Goal: Book appointment/travel/reservation

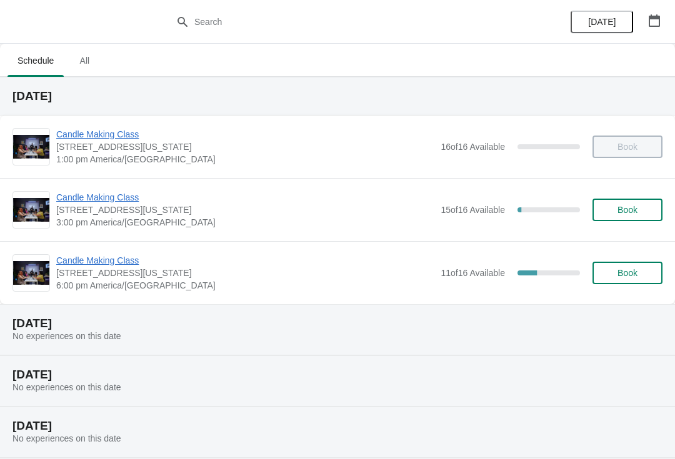
click at [643, 215] on button "Book" at bounding box center [627, 210] width 70 height 22
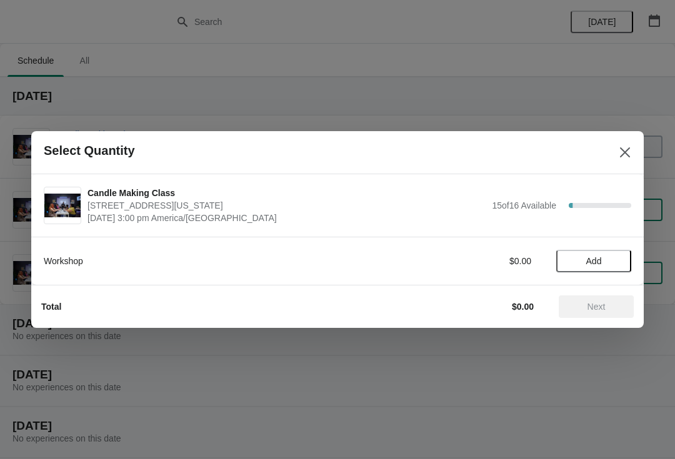
click at [608, 266] on button "Add" at bounding box center [593, 261] width 75 height 22
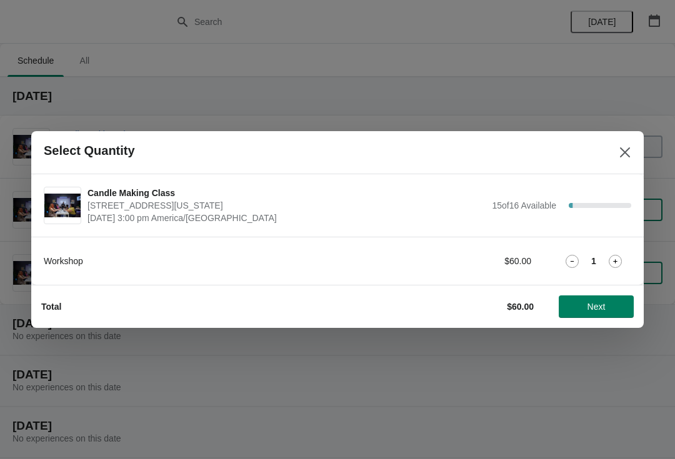
click at [600, 304] on span "Next" at bounding box center [596, 307] width 18 height 10
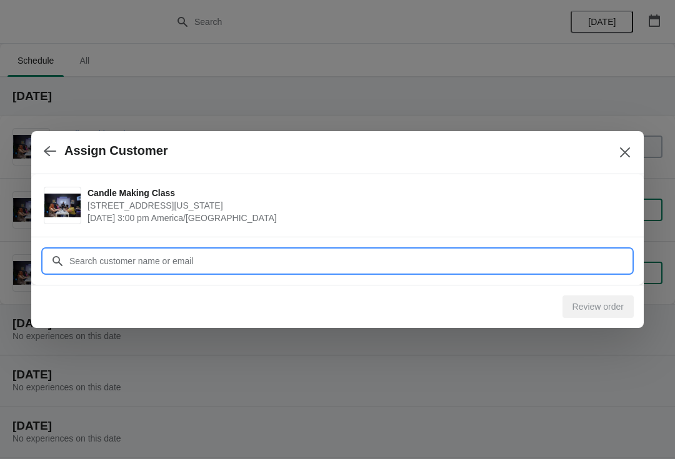
click at [216, 268] on input "Customer" at bounding box center [350, 261] width 562 height 22
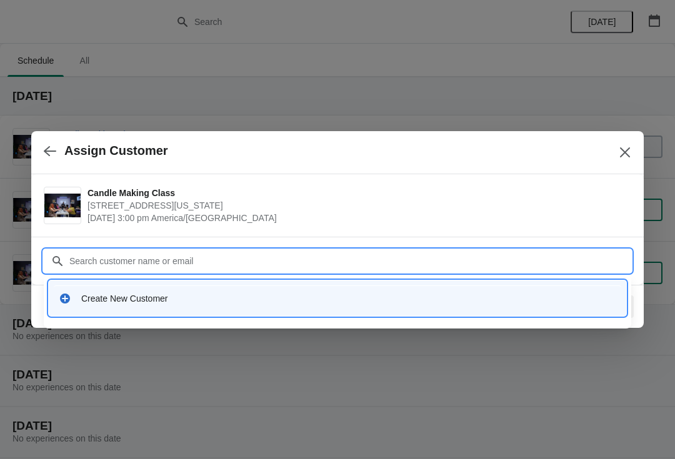
click at [127, 300] on div "Create New Customer" at bounding box center [348, 298] width 535 height 12
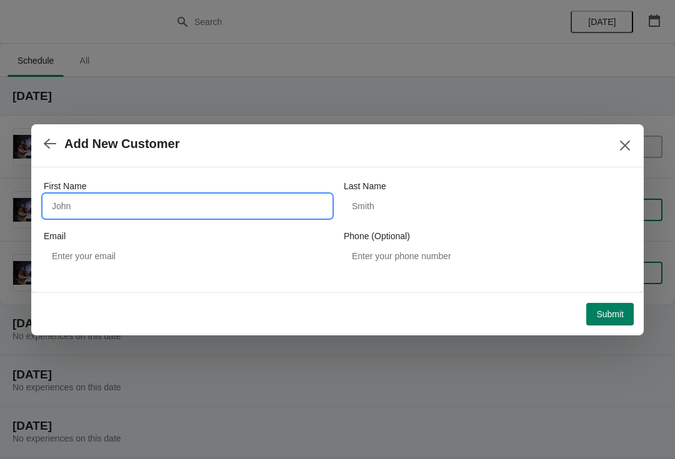
click at [119, 202] on input "First Name" at bounding box center [187, 206] width 287 height 22
type input "[PERSON_NAME]"
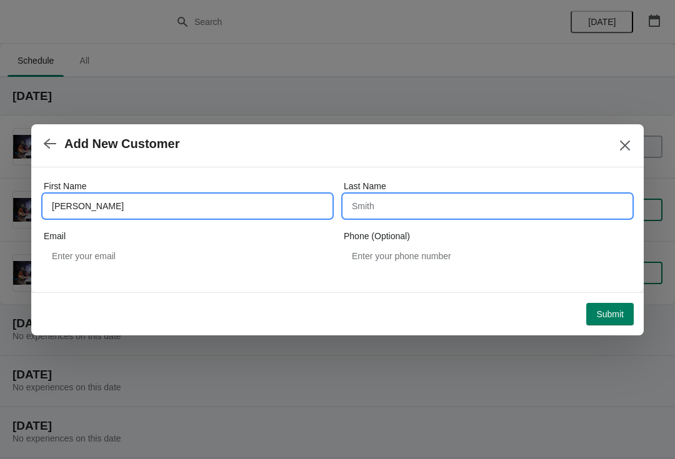
click at [399, 211] on input "Last Name" at bounding box center [487, 206] width 287 height 22
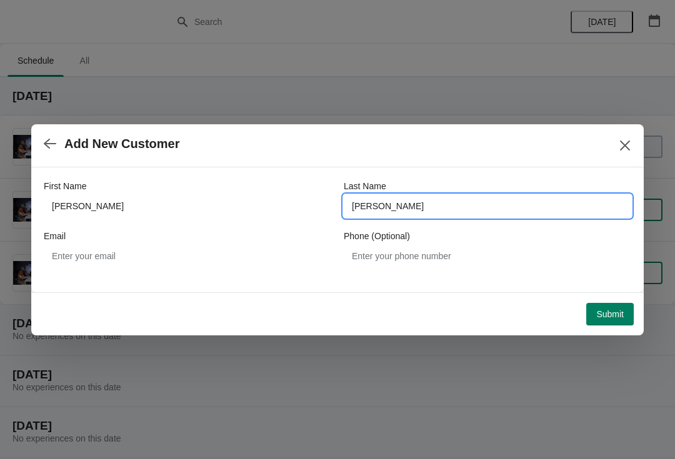
type input "[PERSON_NAME]"
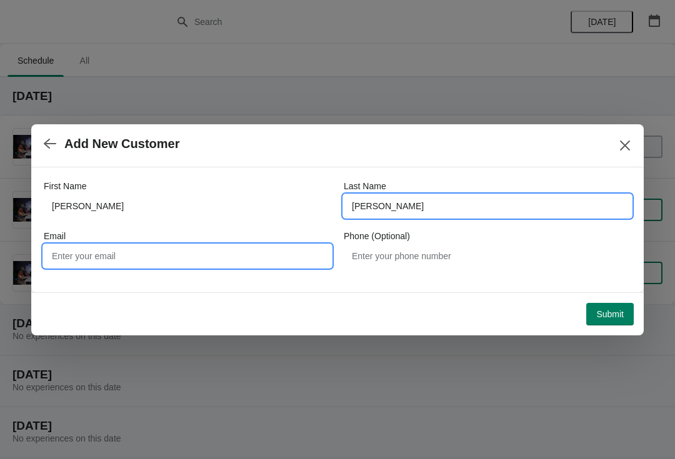
click at [132, 263] on input "Email" at bounding box center [187, 256] width 287 height 22
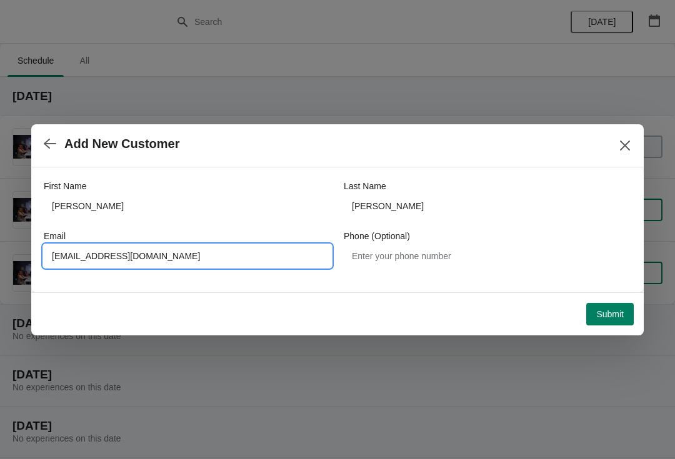
type input "[EMAIL_ADDRESS][DOMAIN_NAME]"
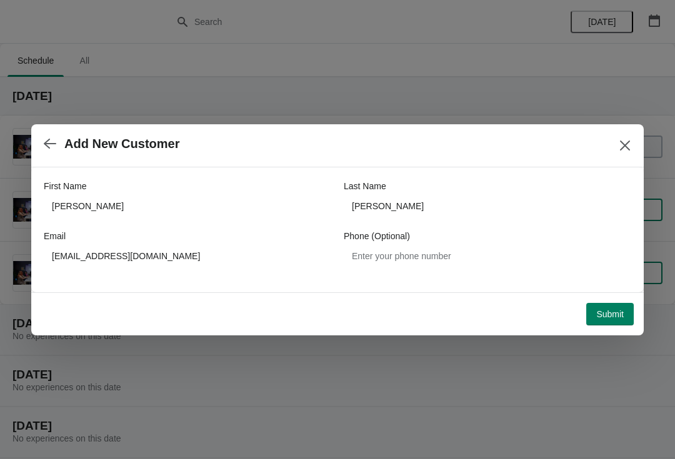
click at [621, 314] on span "Submit" at bounding box center [609, 314] width 27 height 10
